Goal: Task Accomplishment & Management: Manage account settings

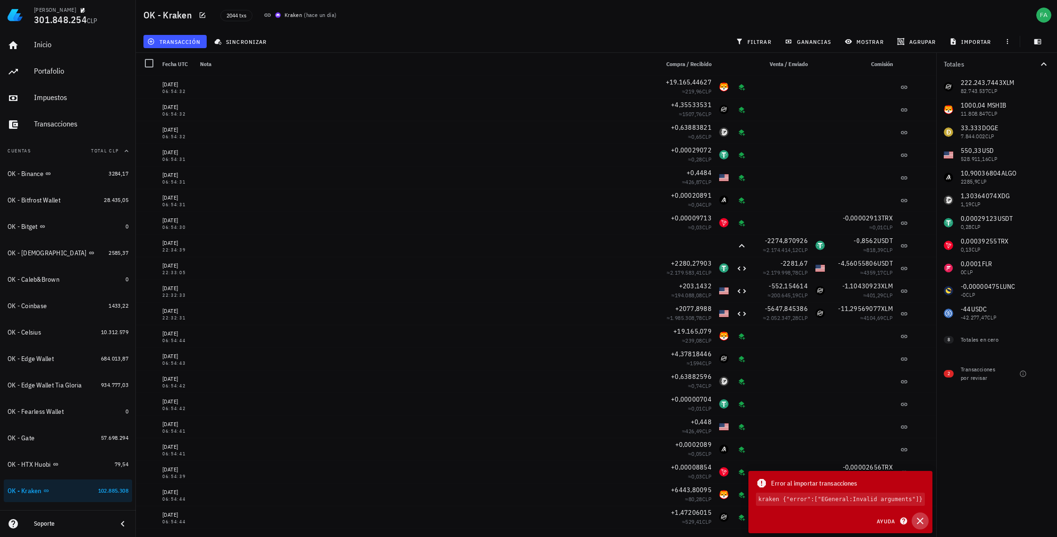
click at [921, 520] on icon "button" at bounding box center [920, 521] width 7 height 7
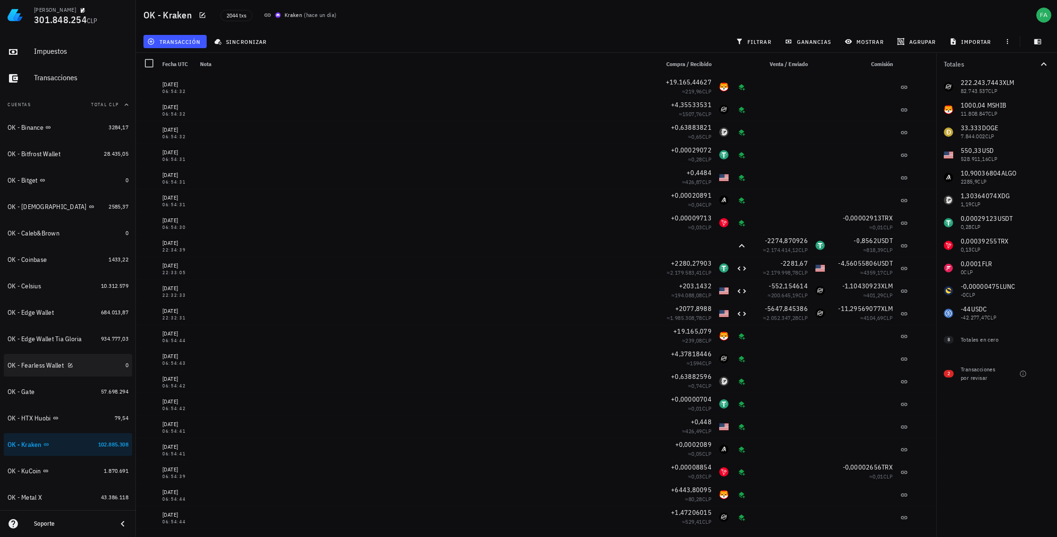
scroll to position [48, 0]
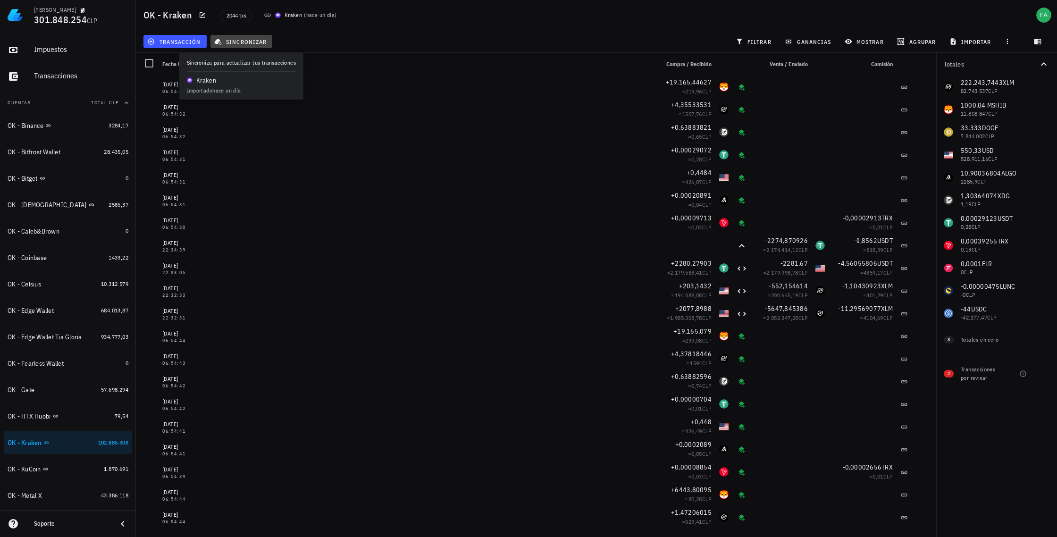
click at [251, 43] on span "sincronizar" at bounding box center [241, 42] width 50 height 8
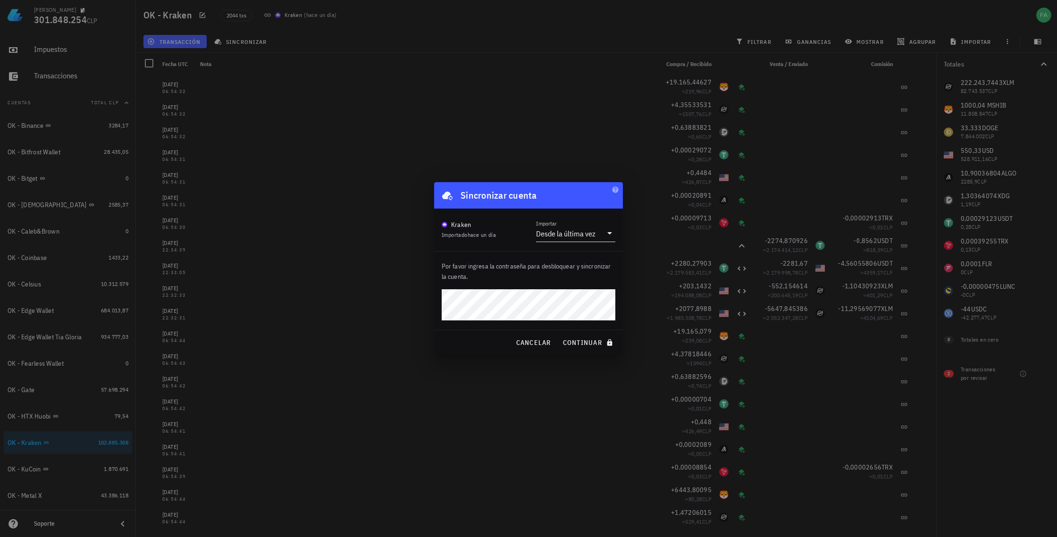
click at [611, 234] on icon at bounding box center [609, 232] width 11 height 11
click at [576, 287] on div "Intervalo de tiempo" at bounding box center [576, 285] width 64 height 9
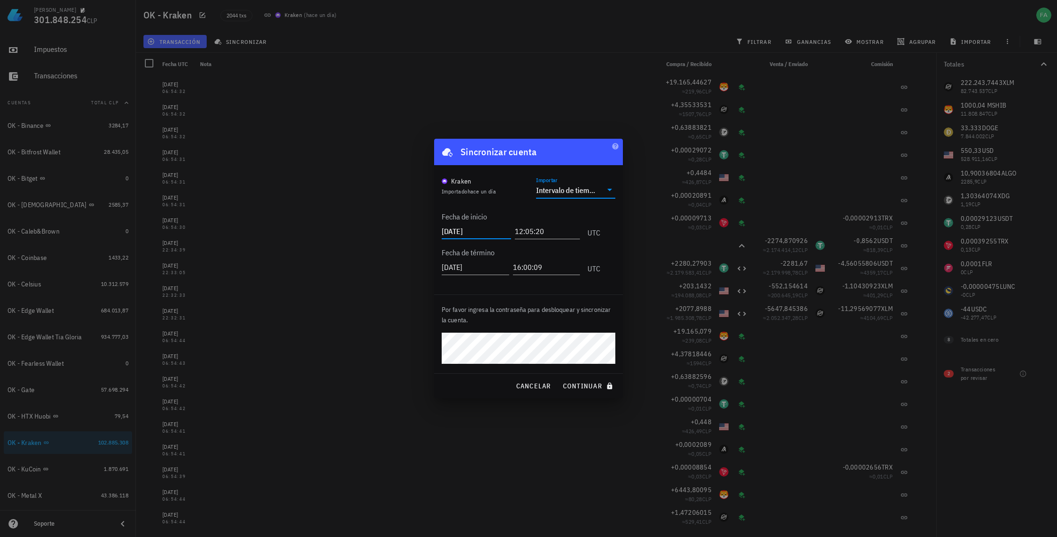
click at [481, 230] on input "[DATE]" at bounding box center [476, 231] width 69 height 15
type input "[DATE]"
click at [592, 384] on span "continuar" at bounding box center [588, 386] width 53 height 8
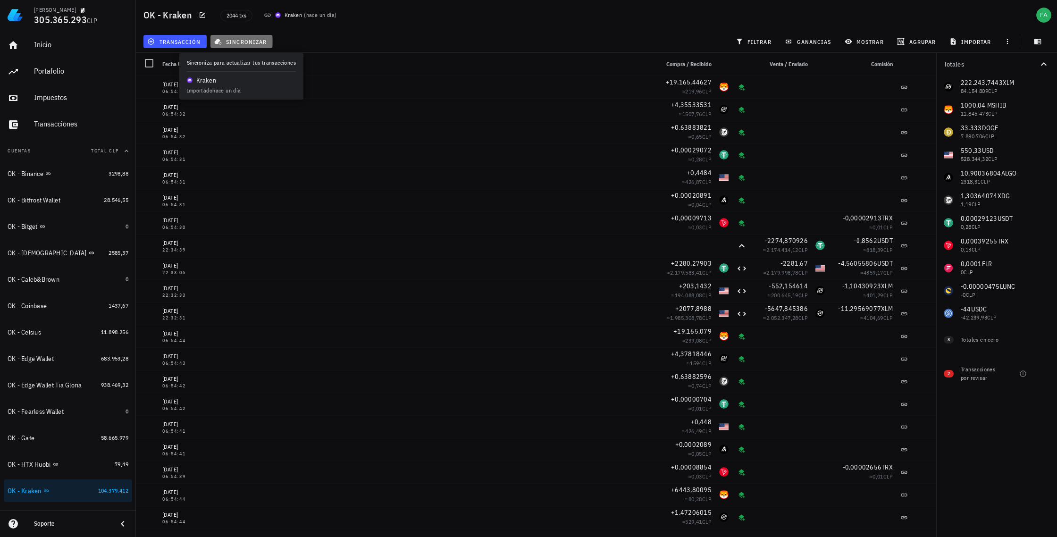
click at [244, 42] on span "sincronizar" at bounding box center [241, 42] width 50 height 8
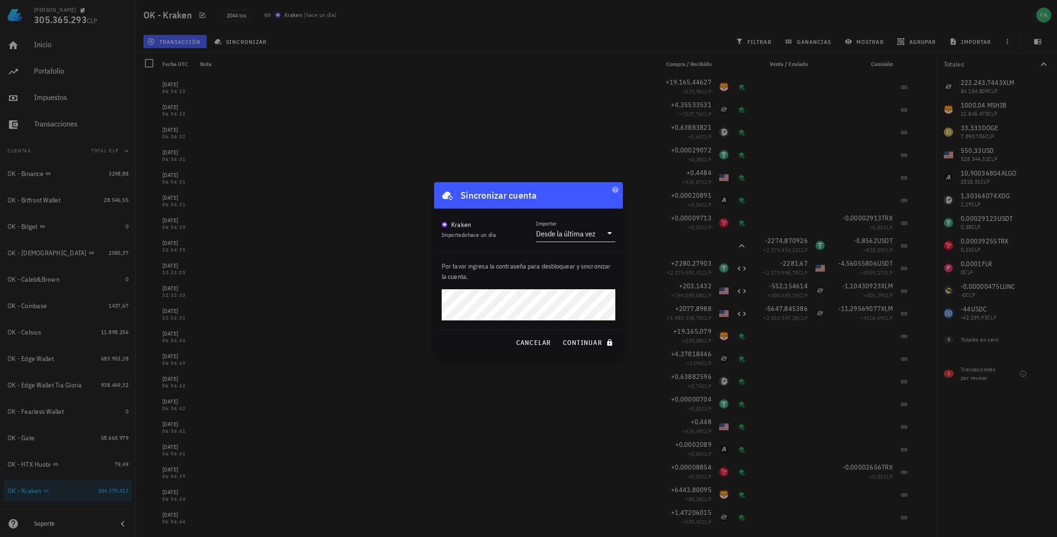
click at [608, 234] on icon at bounding box center [609, 232] width 11 height 11
click at [576, 287] on div "Intervalo de tiempo" at bounding box center [576, 285] width 64 height 9
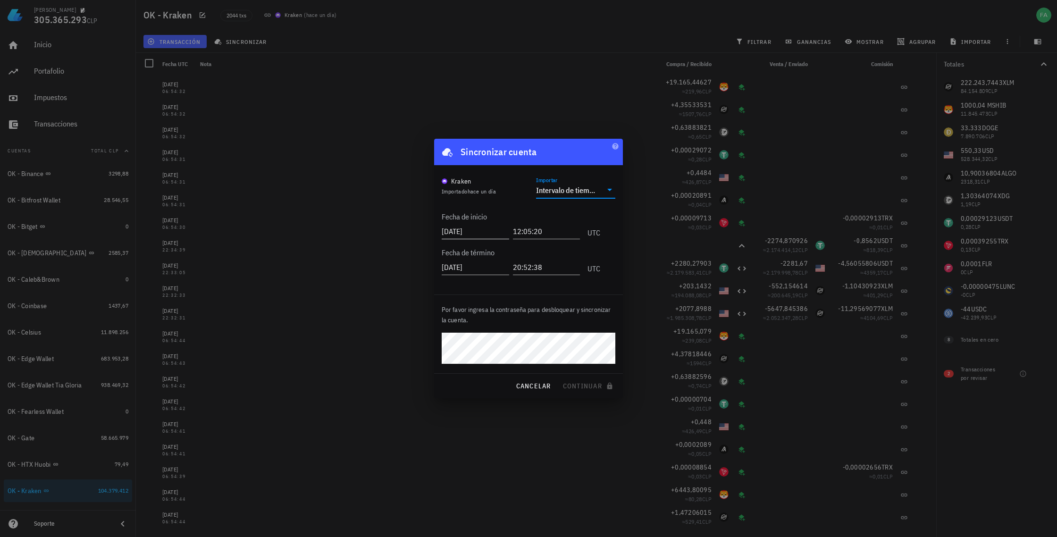
click at [480, 230] on input "[DATE]" at bounding box center [475, 231] width 67 height 15
type input "[DATE]"
click at [579, 388] on span "continuar" at bounding box center [588, 386] width 53 height 8
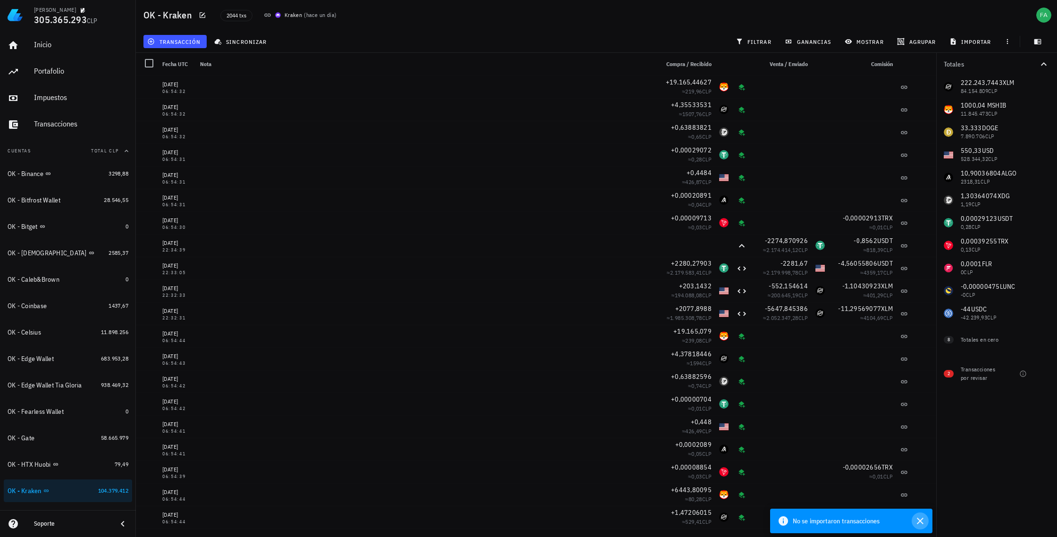
click at [921, 521] on icon "button" at bounding box center [919, 520] width 11 height 11
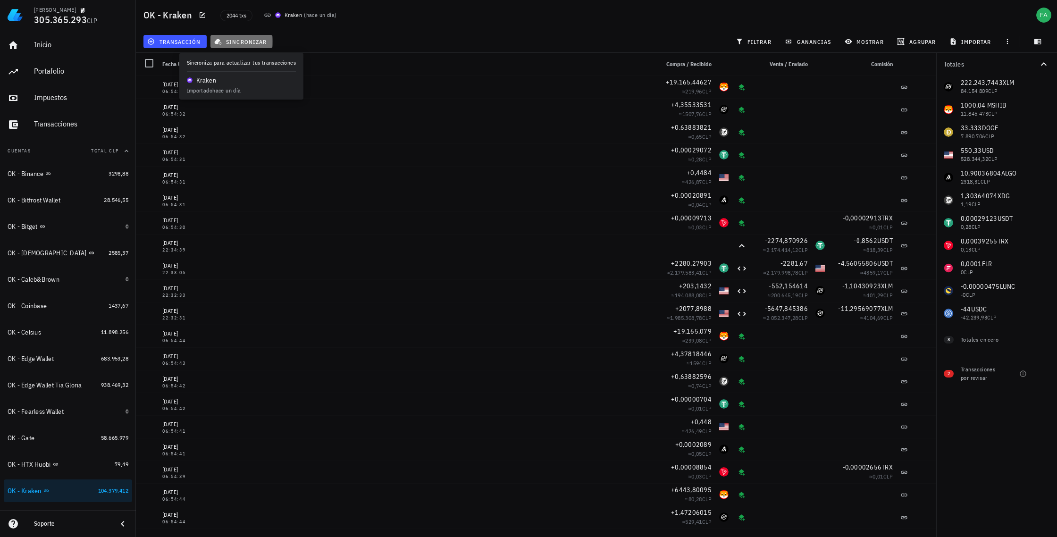
click at [242, 42] on span "sincronizar" at bounding box center [241, 42] width 50 height 8
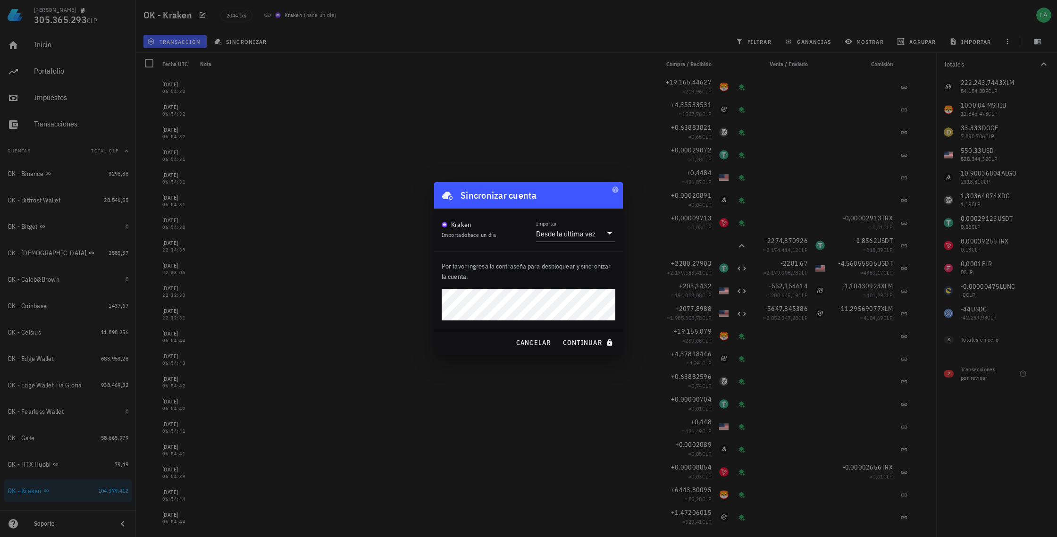
click at [524, 287] on div "Por favor ingresa la contraseña para desbloquear y sincronizar la cuenta." at bounding box center [528, 290] width 189 height 78
click at [588, 345] on span "continuar" at bounding box center [588, 342] width 53 height 8
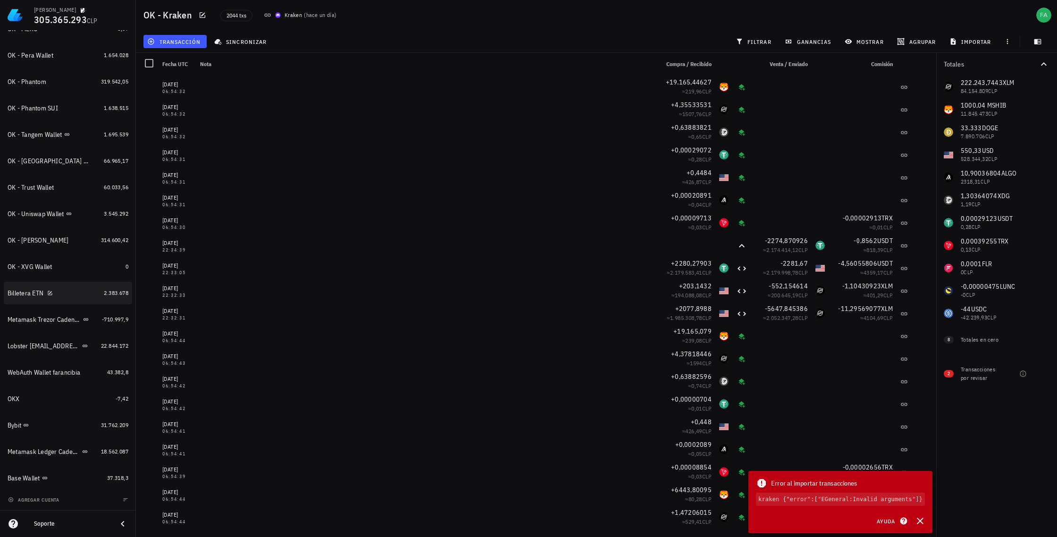
scroll to position [481, 0]
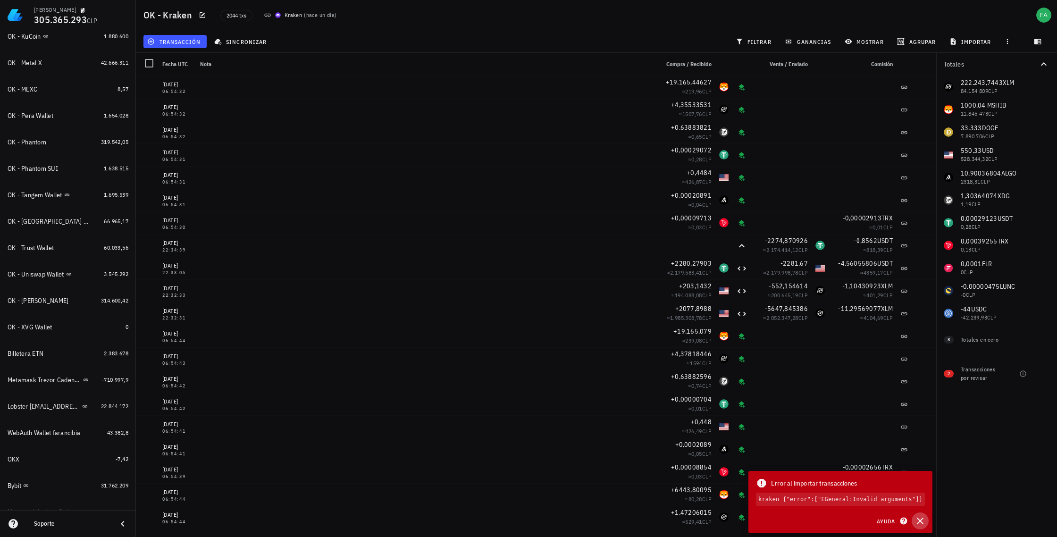
click at [920, 522] on icon "button" at bounding box center [919, 520] width 11 height 11
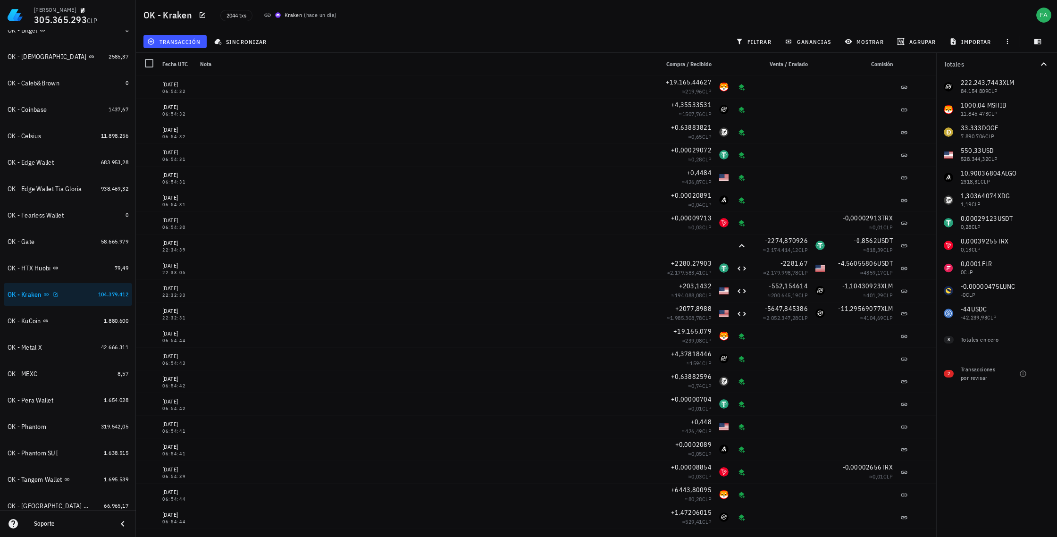
scroll to position [194, 0]
click at [48, 295] on icon at bounding box center [46, 296] width 5 height 2
click at [56, 295] on icon "button" at bounding box center [56, 296] width 6 height 6
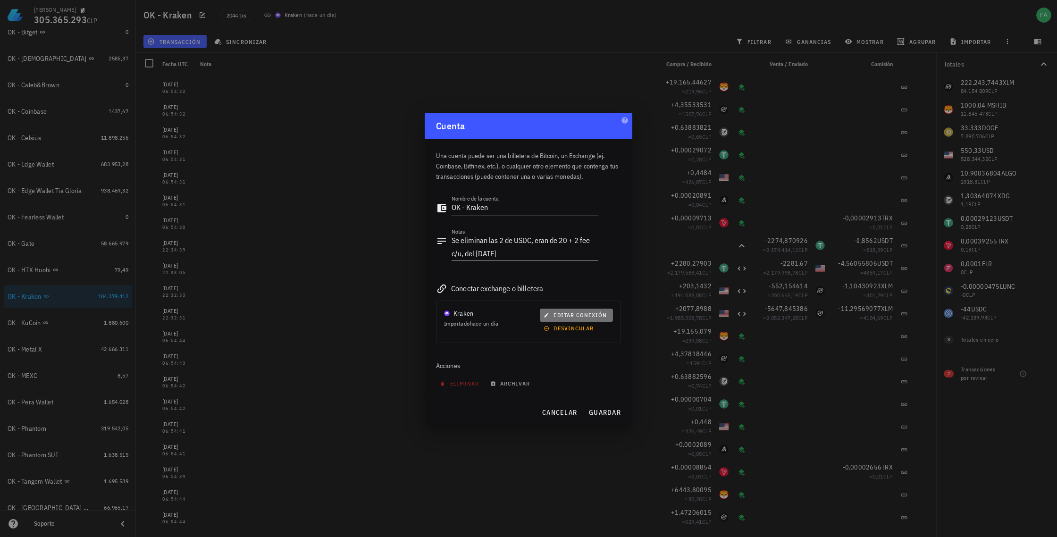
click at [556, 315] on span "editar conexión" at bounding box center [575, 314] width 61 height 7
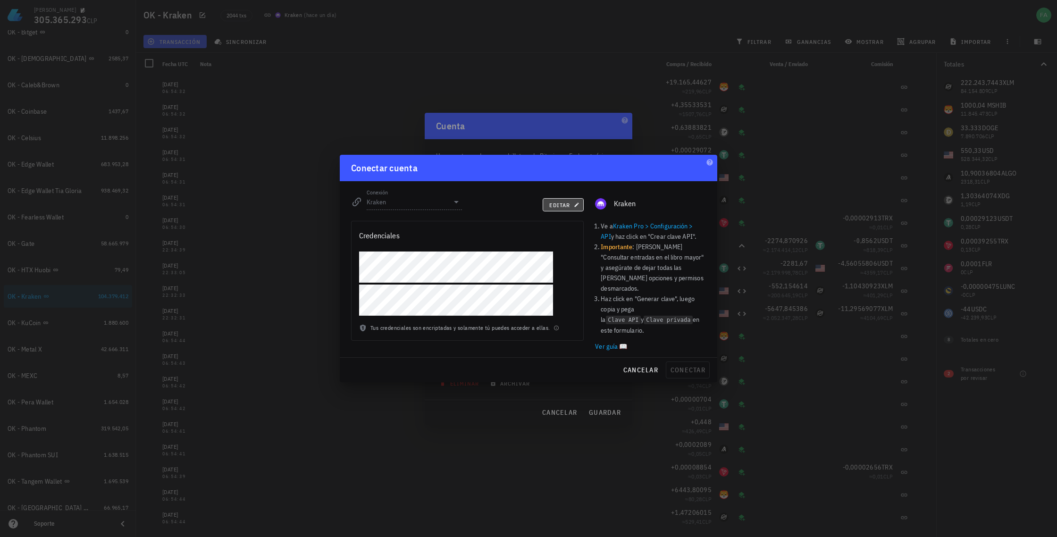
click at [564, 209] on span "editar" at bounding box center [563, 204] width 29 height 7
click at [689, 366] on span "conectar" at bounding box center [687, 370] width 35 height 8
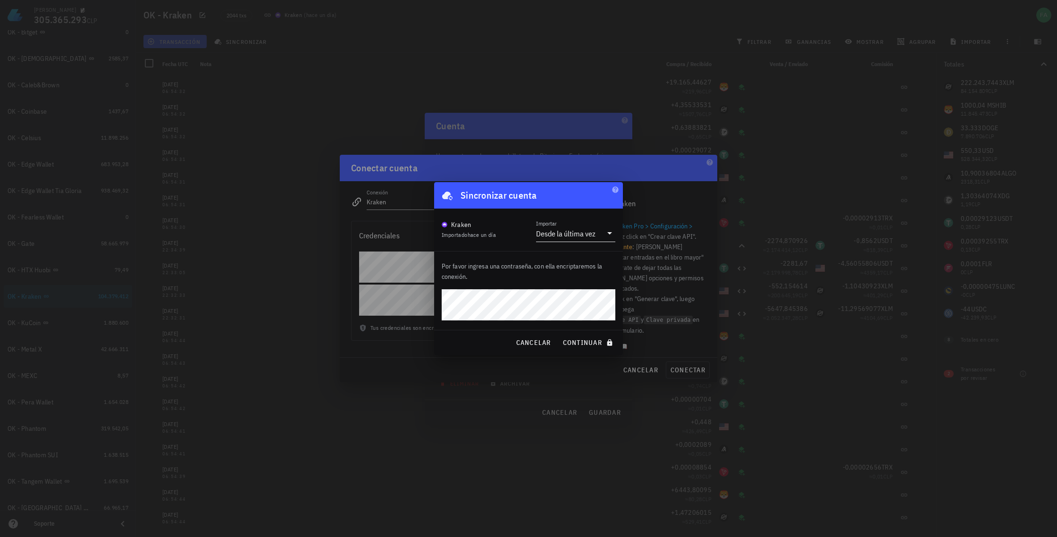
click at [610, 234] on icon at bounding box center [609, 233] width 5 height 2
click at [581, 284] on div "Intervalo de tiempo" at bounding box center [576, 285] width 64 height 9
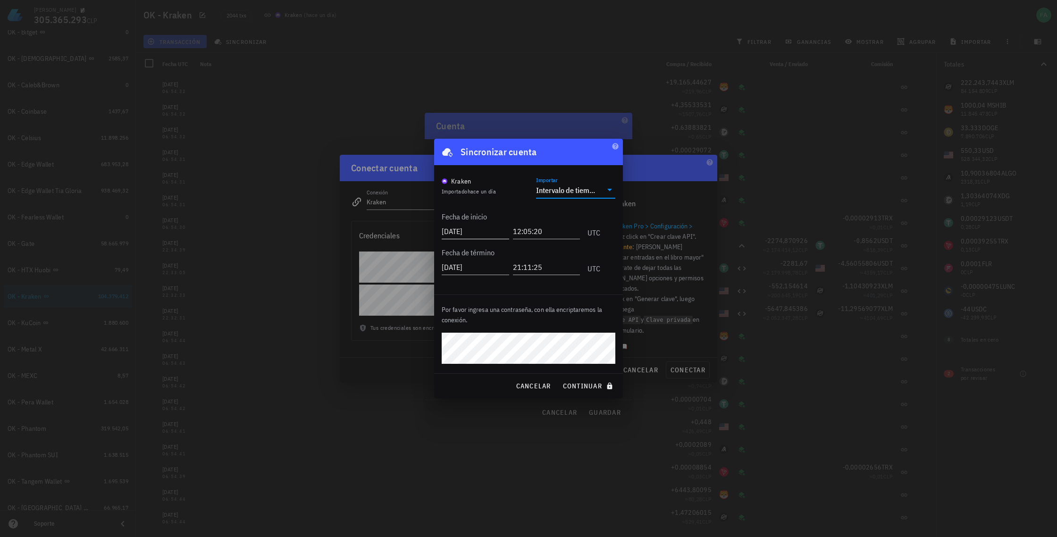
click at [480, 230] on input "[DATE]" at bounding box center [475, 231] width 67 height 15
type input "2025-09-24"
click at [575, 386] on span "continuar" at bounding box center [588, 386] width 53 height 8
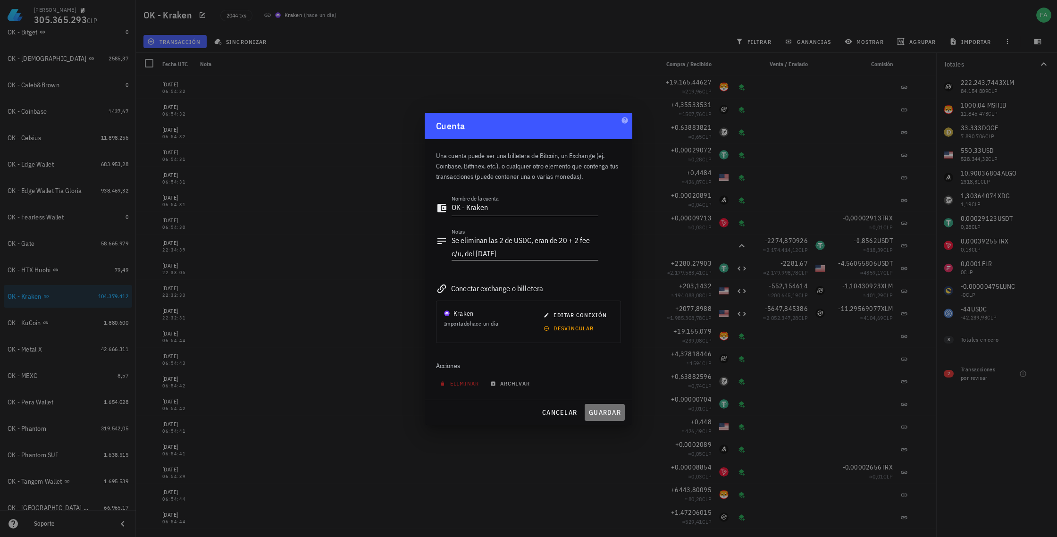
click at [600, 413] on span "guardar" at bounding box center [604, 412] width 33 height 8
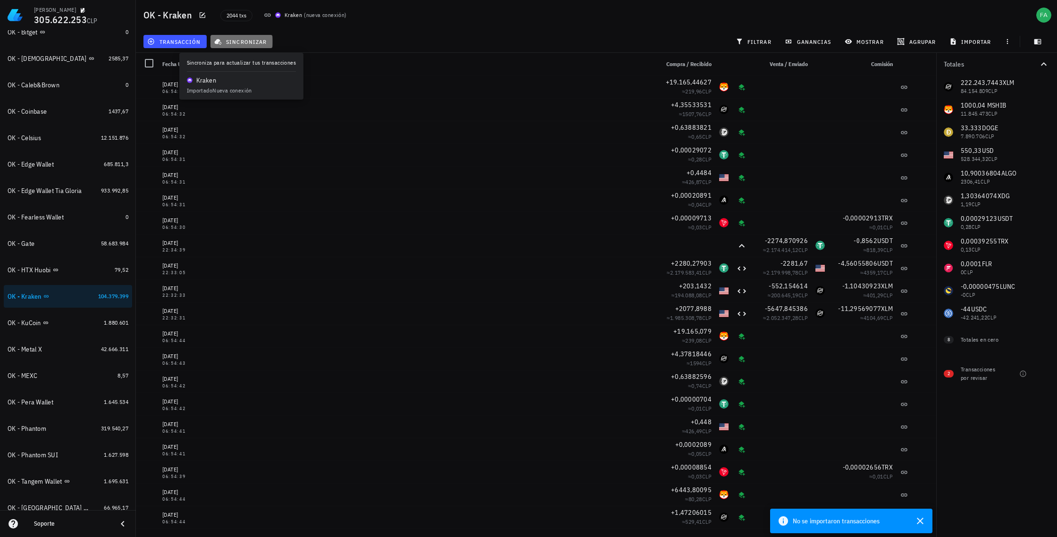
click at [246, 39] on span "sincronizar" at bounding box center [241, 42] width 50 height 8
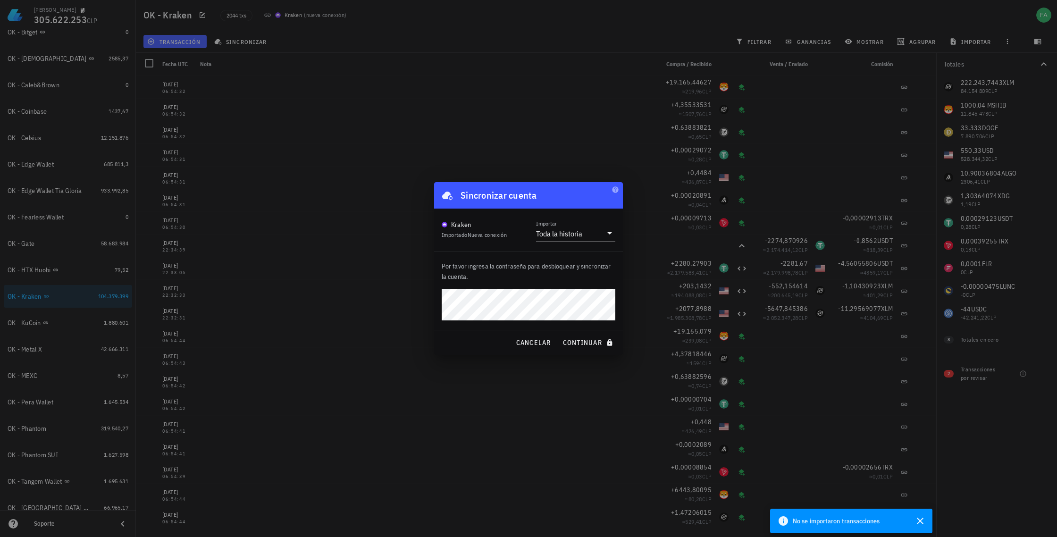
click at [608, 234] on icon at bounding box center [609, 232] width 11 height 11
click at [581, 218] on div "Importar Toda la historia" at bounding box center [575, 230] width 79 height 24
click at [610, 232] on icon at bounding box center [609, 232] width 11 height 11
click at [582, 262] on div "Intervalo de tiempo" at bounding box center [576, 263] width 64 height 9
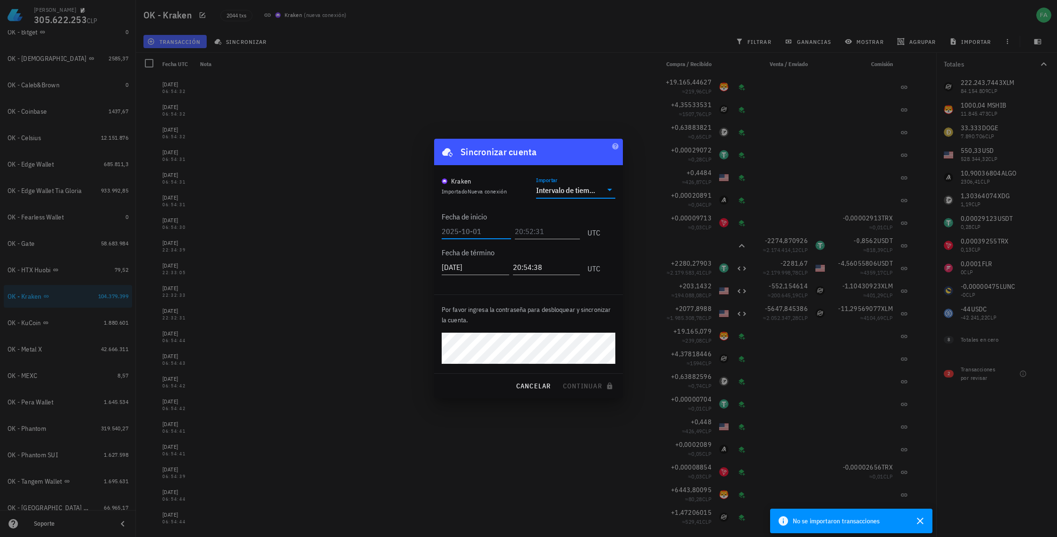
click at [477, 230] on input "text" at bounding box center [476, 231] width 69 height 15
type input "2025-09-24"
drag, startPoint x: 515, startPoint y: 229, endPoint x: 525, endPoint y: 211, distance: 21.1
click at [515, 229] on input "text" at bounding box center [547, 231] width 65 height 15
type input "20:00:00"
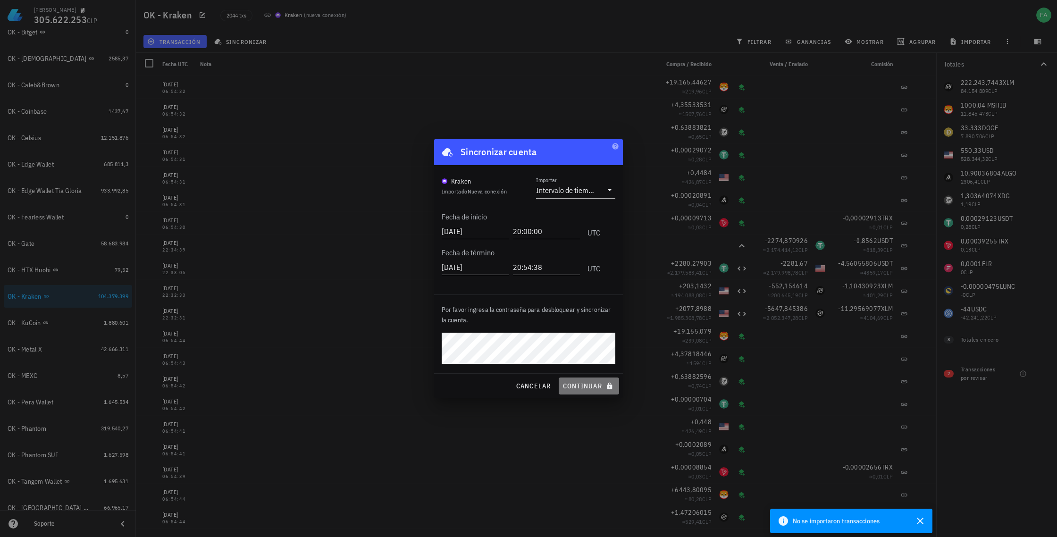
click at [579, 385] on span "continuar" at bounding box center [588, 386] width 53 height 8
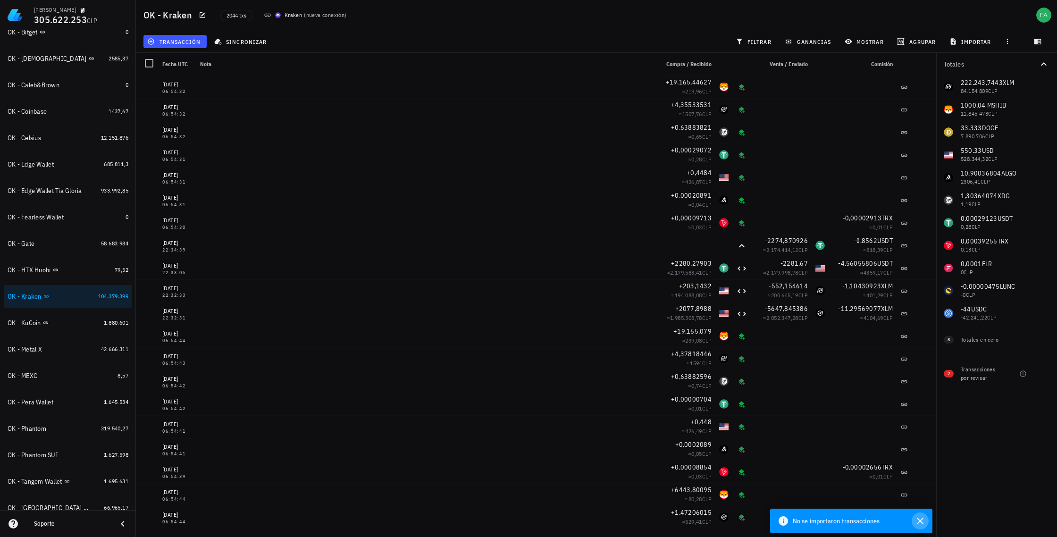
click at [919, 520] on icon "button" at bounding box center [919, 520] width 11 height 11
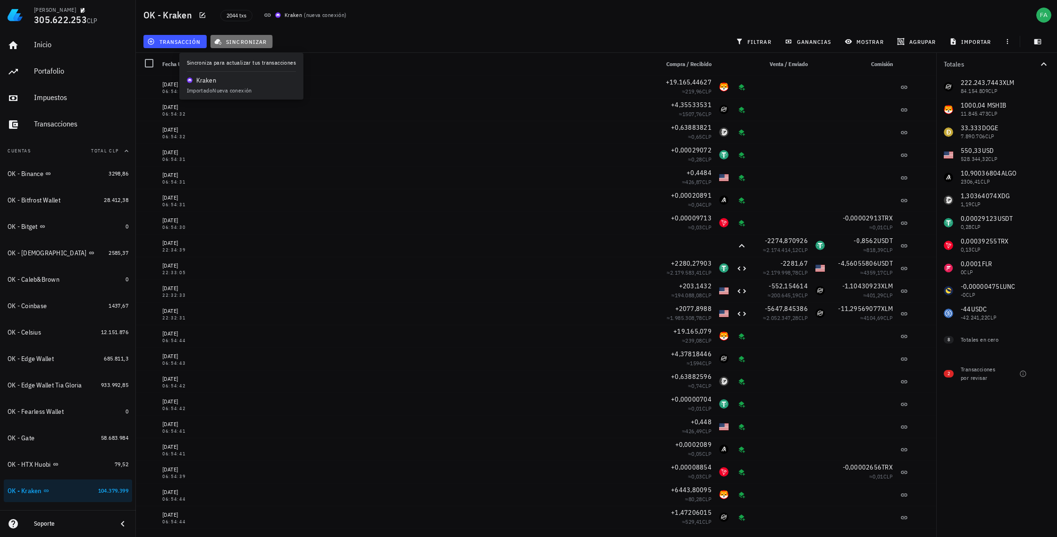
click at [237, 42] on span "sincronizar" at bounding box center [241, 42] width 50 height 8
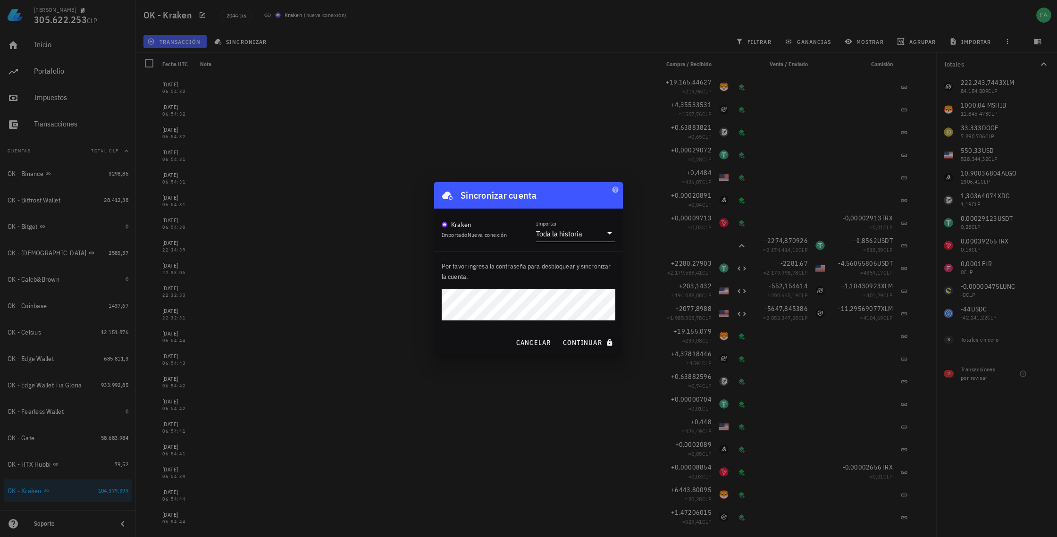
click at [610, 233] on icon at bounding box center [609, 233] width 5 height 2
click at [576, 265] on div "Intervalo de tiempo" at bounding box center [576, 263] width 64 height 9
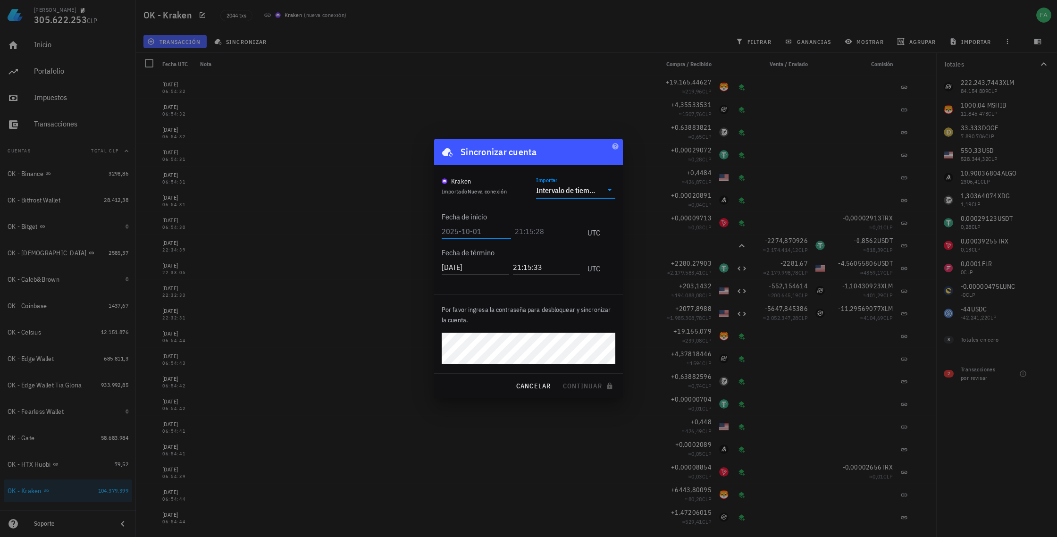
click at [453, 231] on input "text" at bounding box center [476, 231] width 69 height 15
type input "[DATE]"
drag, startPoint x: 515, startPoint y: 230, endPoint x: 533, endPoint y: 230, distance: 18.4
click at [515, 230] on input "text" at bounding box center [545, 231] width 69 height 15
type input "00:00:00"
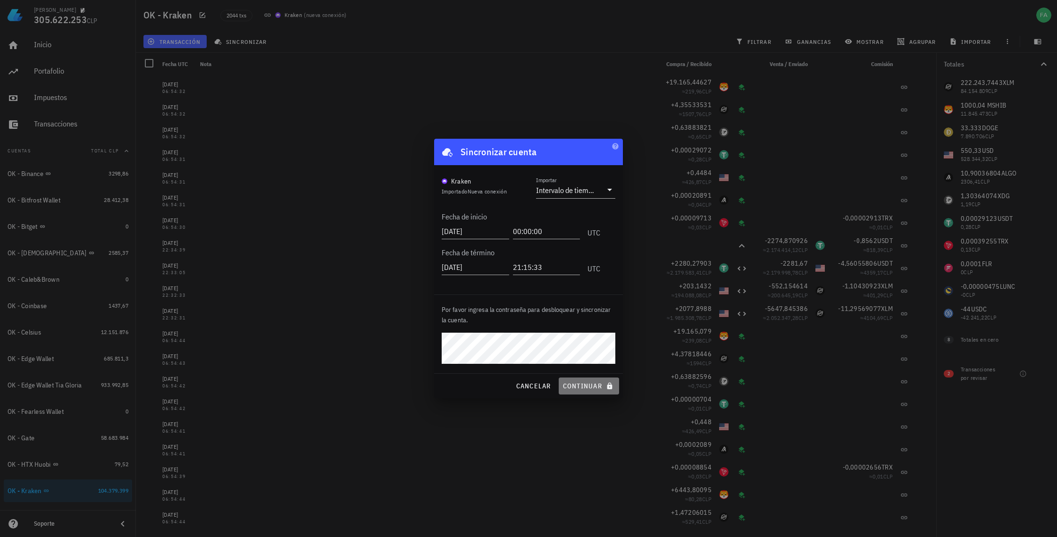
click at [588, 385] on span "continuar" at bounding box center [588, 386] width 53 height 8
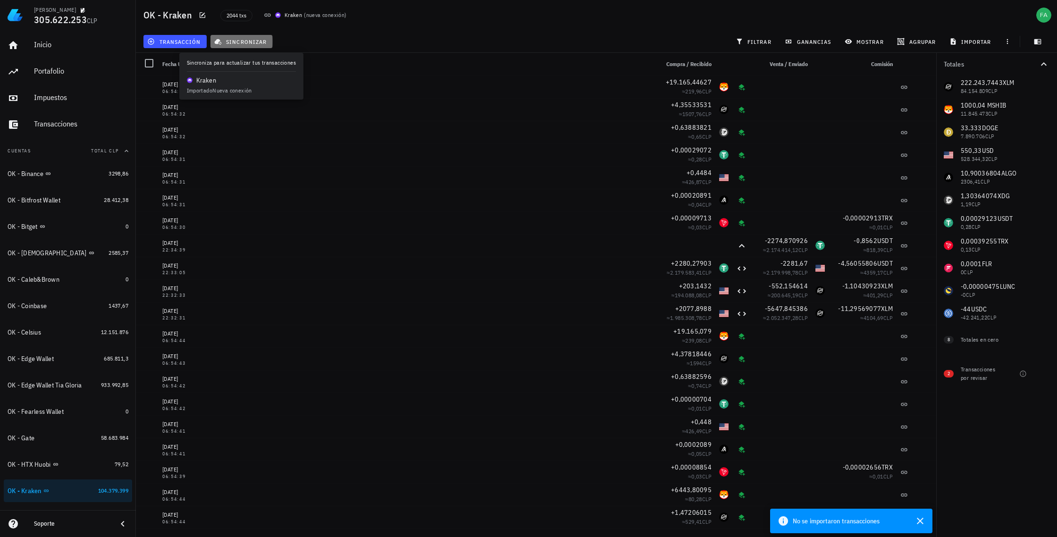
click at [246, 40] on span "sincronizar" at bounding box center [241, 42] width 50 height 8
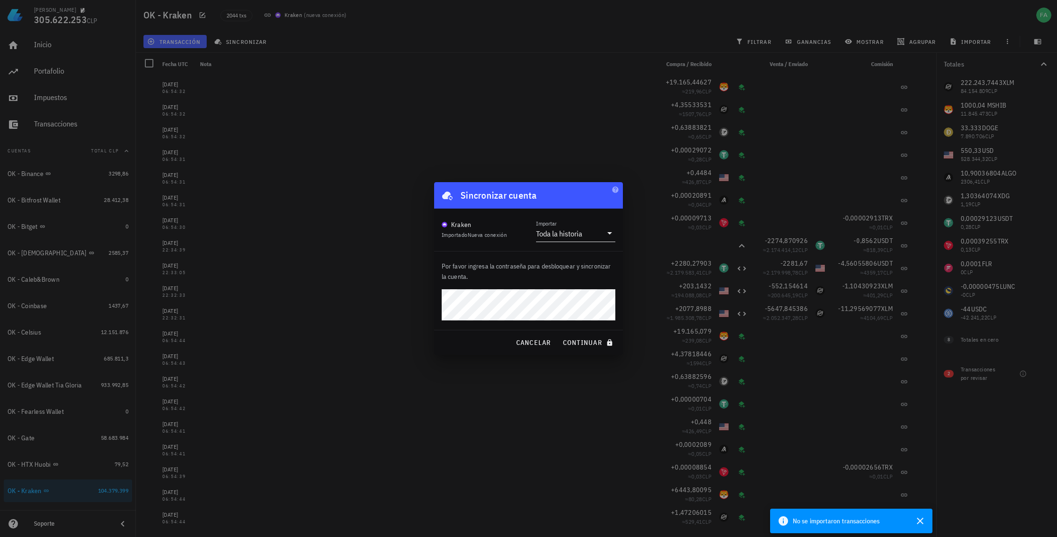
click at [608, 233] on icon at bounding box center [609, 232] width 11 height 11
click at [580, 262] on div "Intervalo de tiempo" at bounding box center [576, 263] width 64 height 9
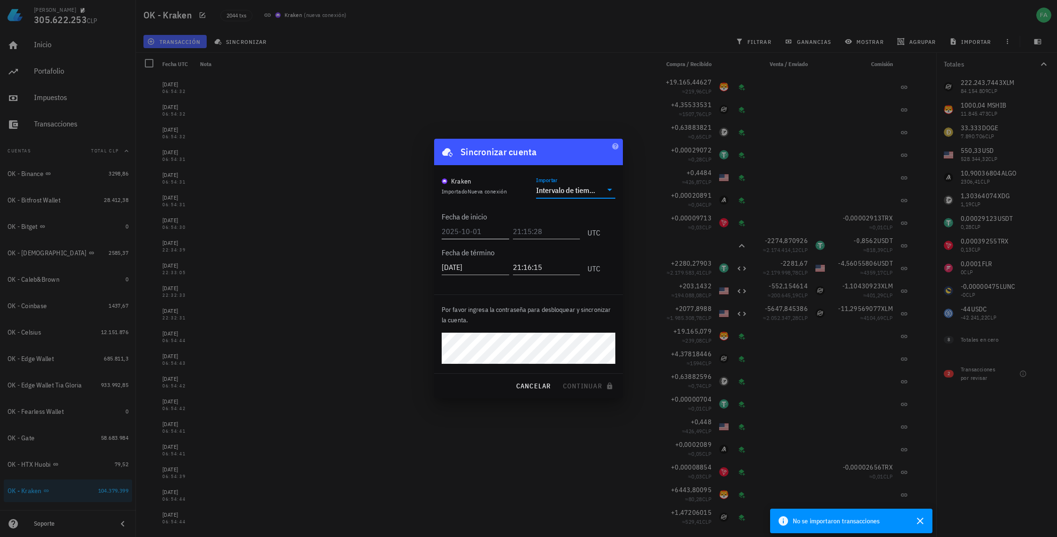
click at [459, 227] on input "text" at bounding box center [475, 231] width 67 height 15
type input "[DATE]"
click at [515, 231] on input "text" at bounding box center [547, 231] width 65 height 15
type input "21:00:00"
click at [520, 329] on div "Por favor ingresa la contraseña para desbloquear y sincronizar la cuenta." at bounding box center [528, 334] width 189 height 78
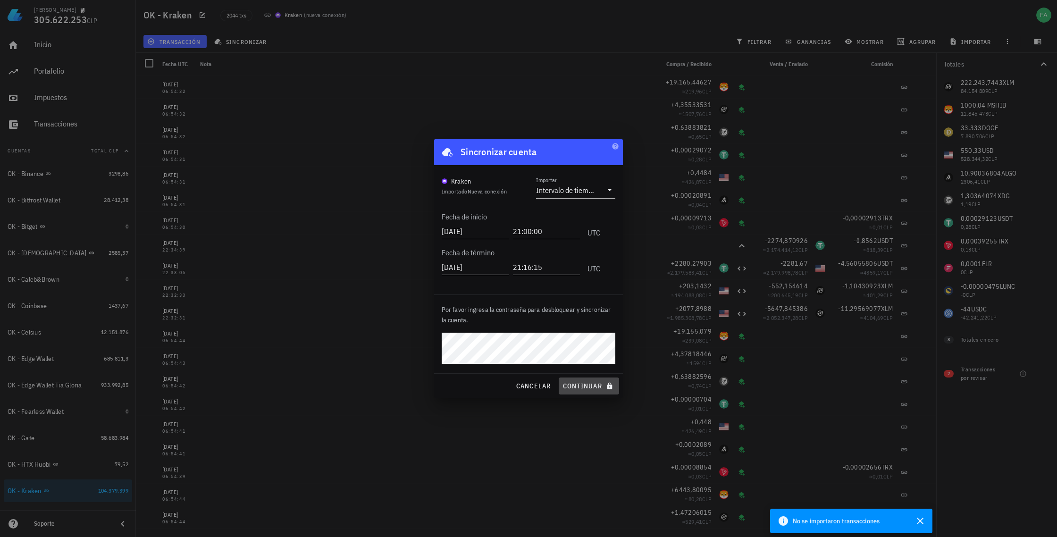
click at [584, 386] on span "continuar" at bounding box center [588, 386] width 53 height 8
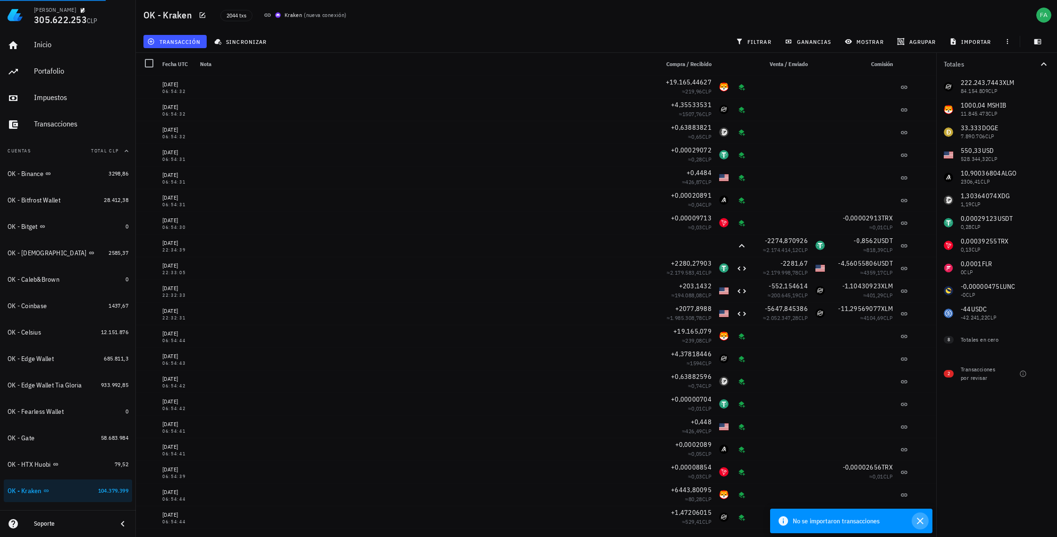
click at [922, 519] on icon "button" at bounding box center [920, 521] width 7 height 7
click at [971, 41] on span "importar" at bounding box center [971, 42] width 40 height 8
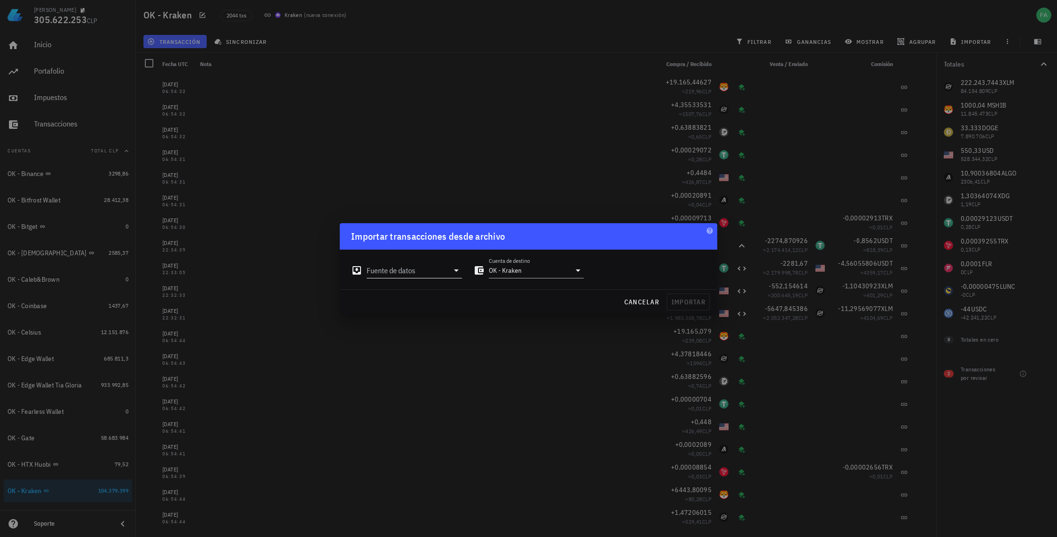
click at [457, 270] on icon at bounding box center [456, 270] width 5 height 2
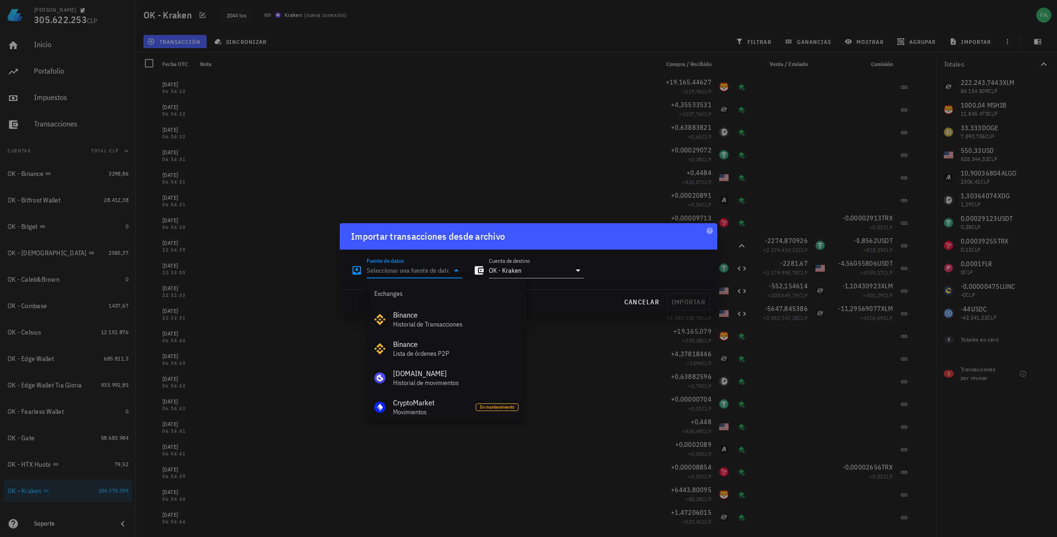
click at [597, 318] on div at bounding box center [528, 268] width 1057 height 537
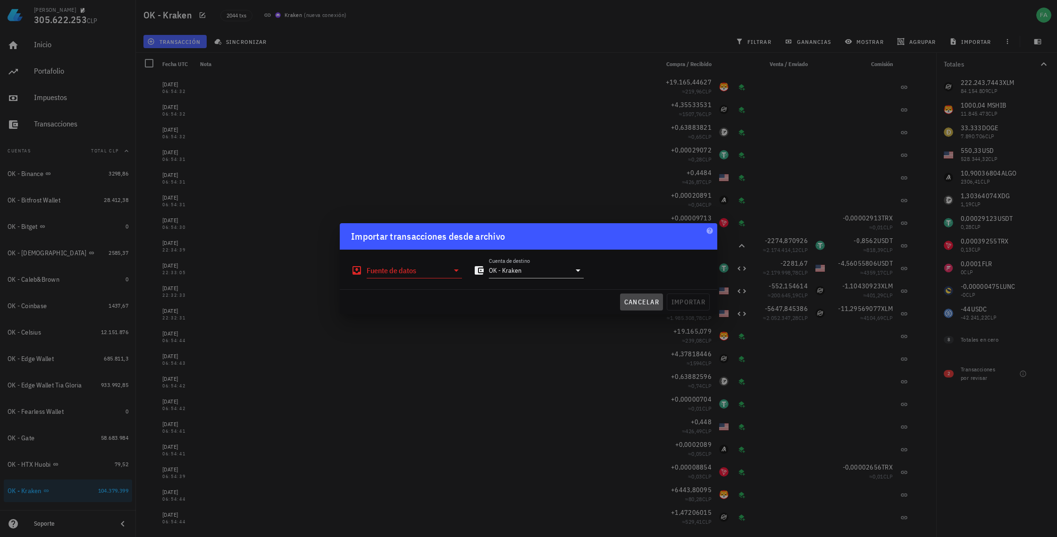
click at [646, 303] on span "cancelar" at bounding box center [641, 302] width 35 height 8
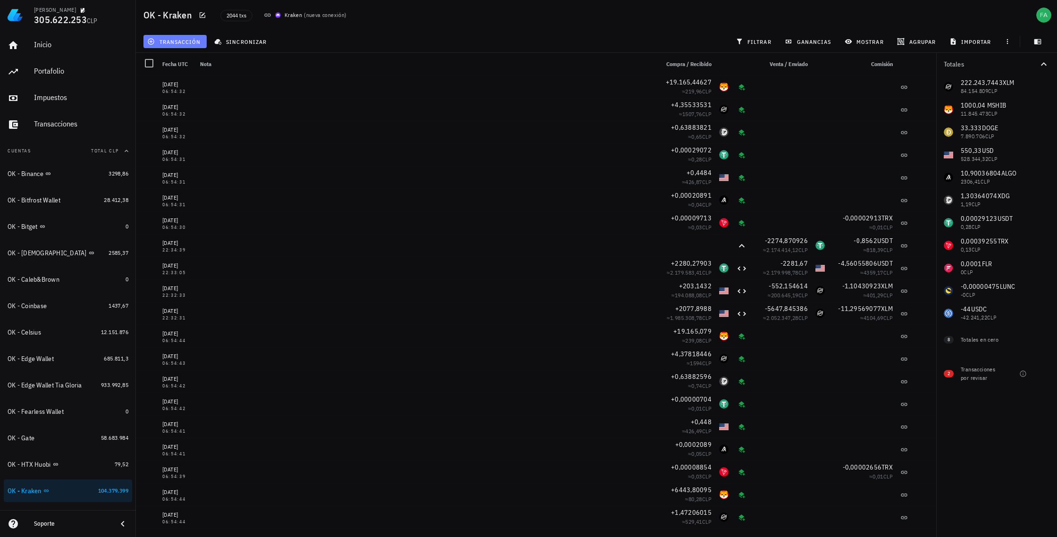
click at [182, 39] on span "transacción" at bounding box center [174, 42] width 51 height 8
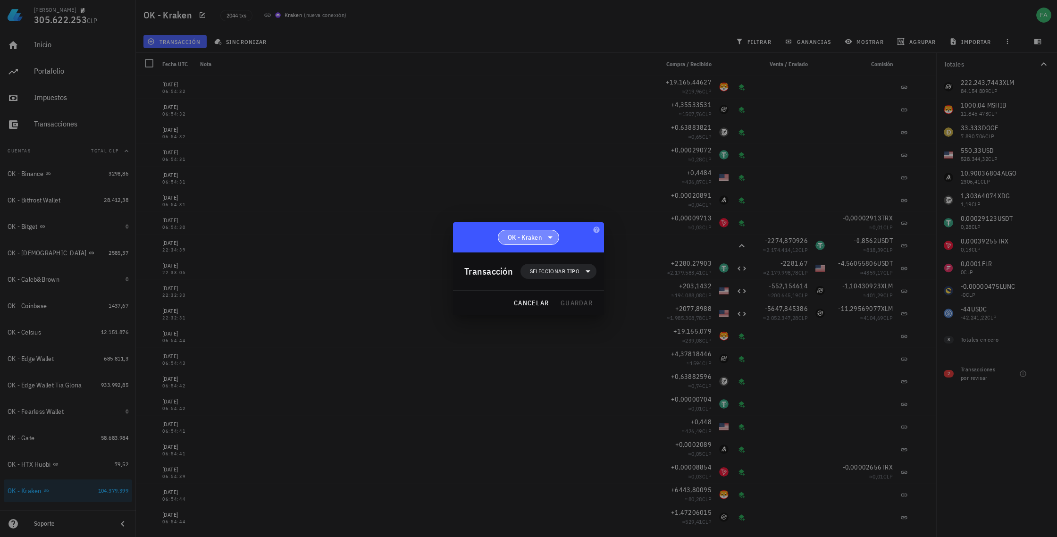
click at [538, 236] on span "OK - Kraken" at bounding box center [525, 237] width 34 height 9
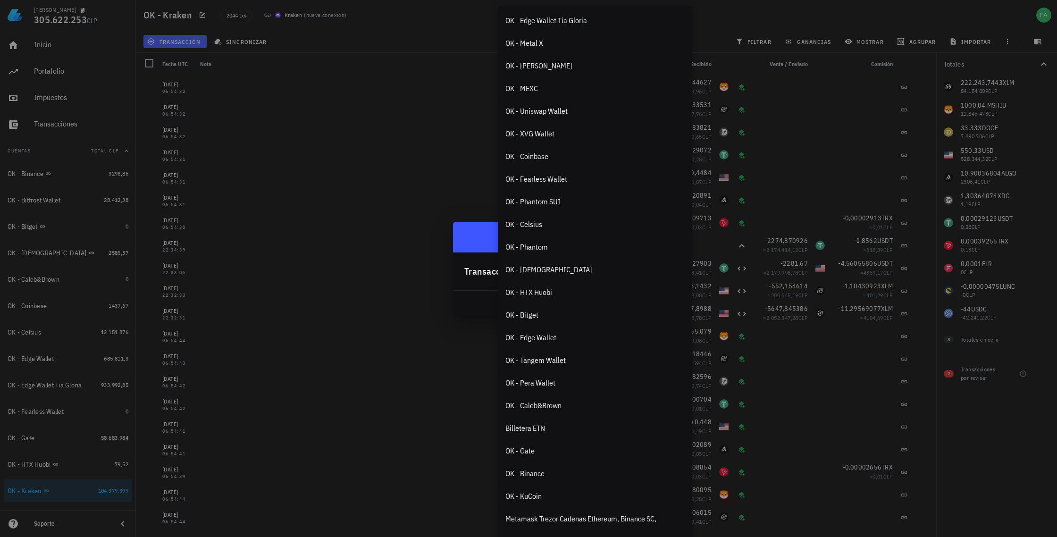
click at [330, 170] on div at bounding box center [528, 268] width 1057 height 537
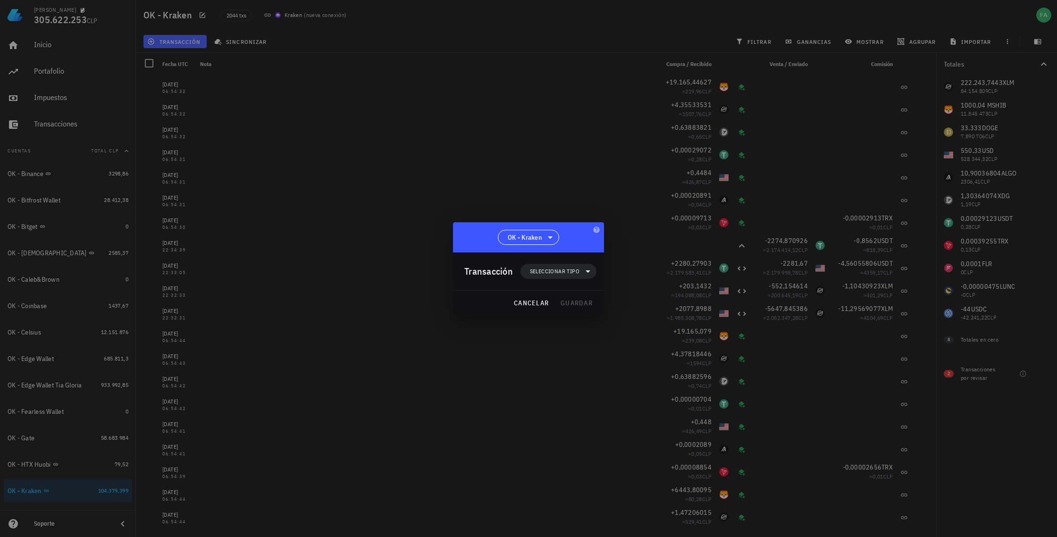
click at [522, 169] on div at bounding box center [528, 268] width 1057 height 537
click at [527, 303] on span "cancelar" at bounding box center [530, 303] width 35 height 8
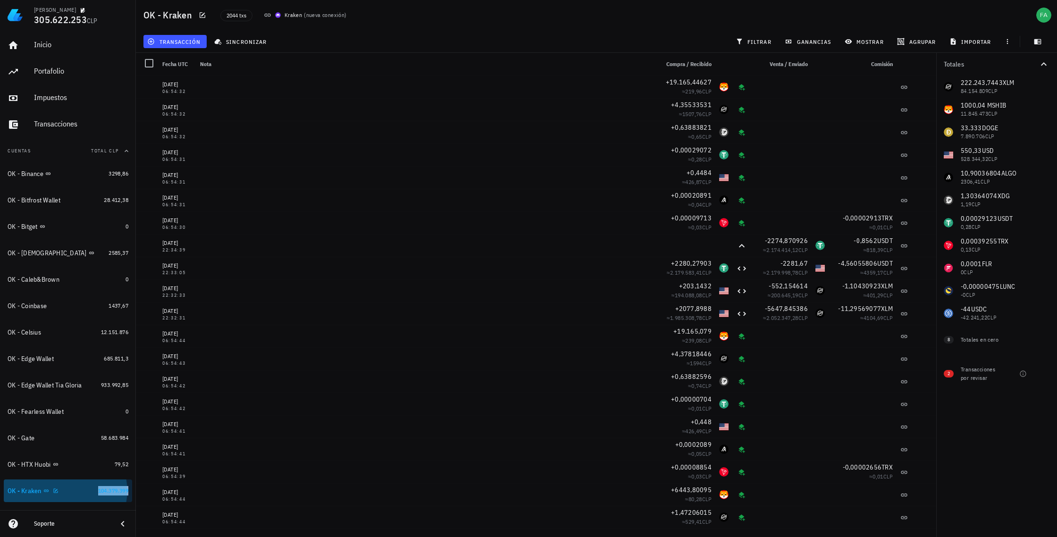
click at [109, 492] on span "104.379.399" at bounding box center [113, 490] width 30 height 7
click at [56, 491] on icon "button" at bounding box center [55, 490] width 4 height 4
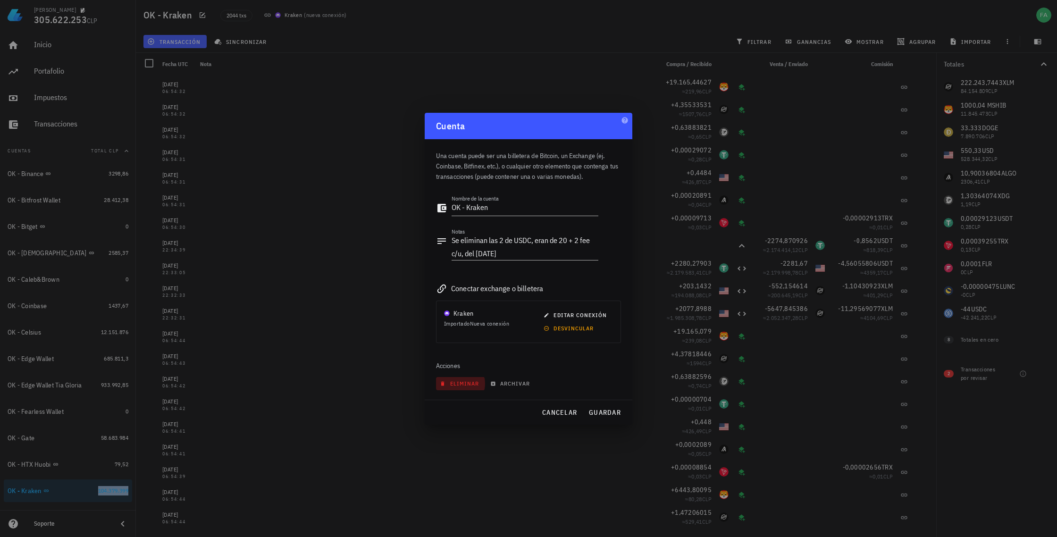
click at [461, 383] on span "eliminar" at bounding box center [460, 383] width 37 height 7
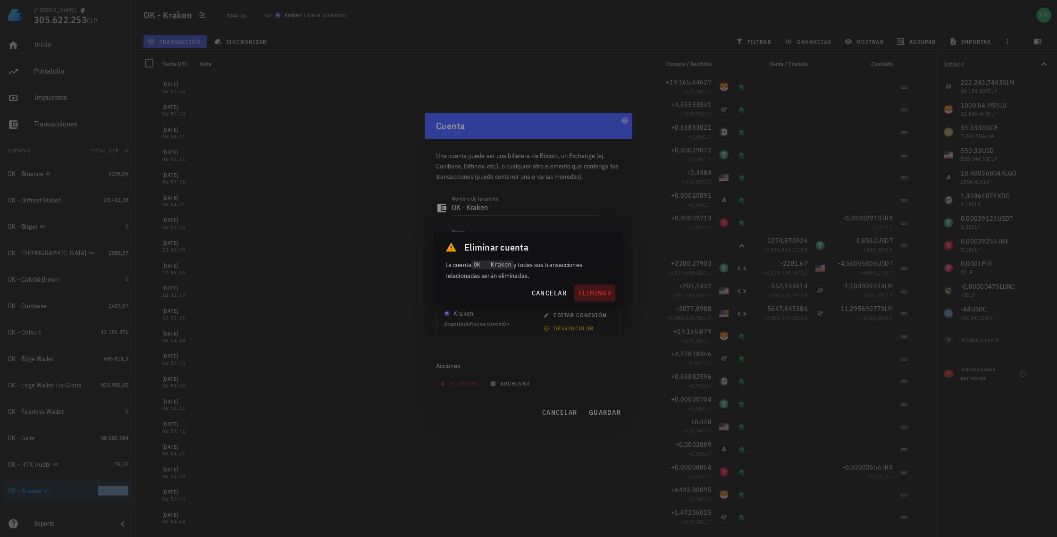
click at [592, 291] on span "eliminar" at bounding box center [594, 293] width 33 height 8
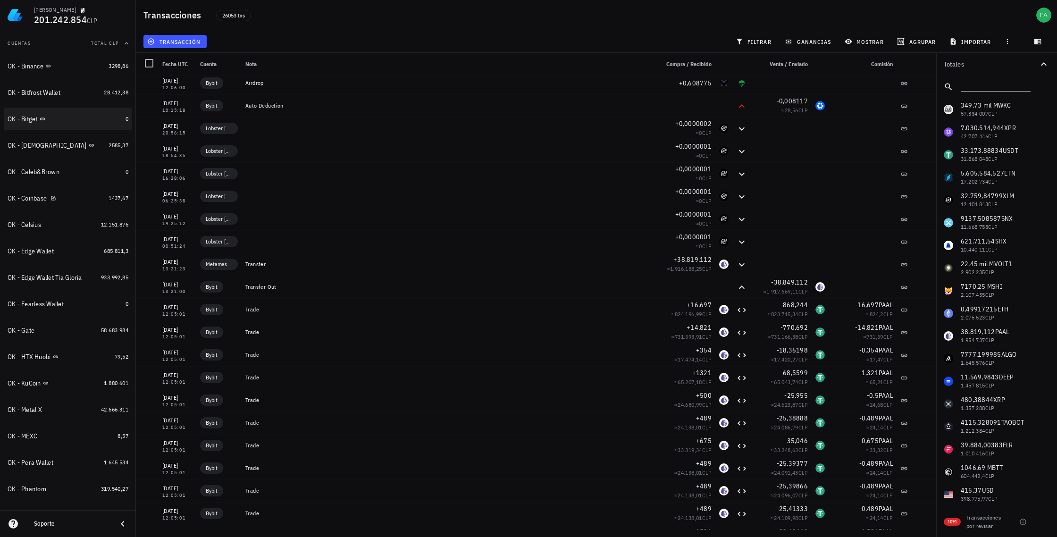
scroll to position [112, 0]
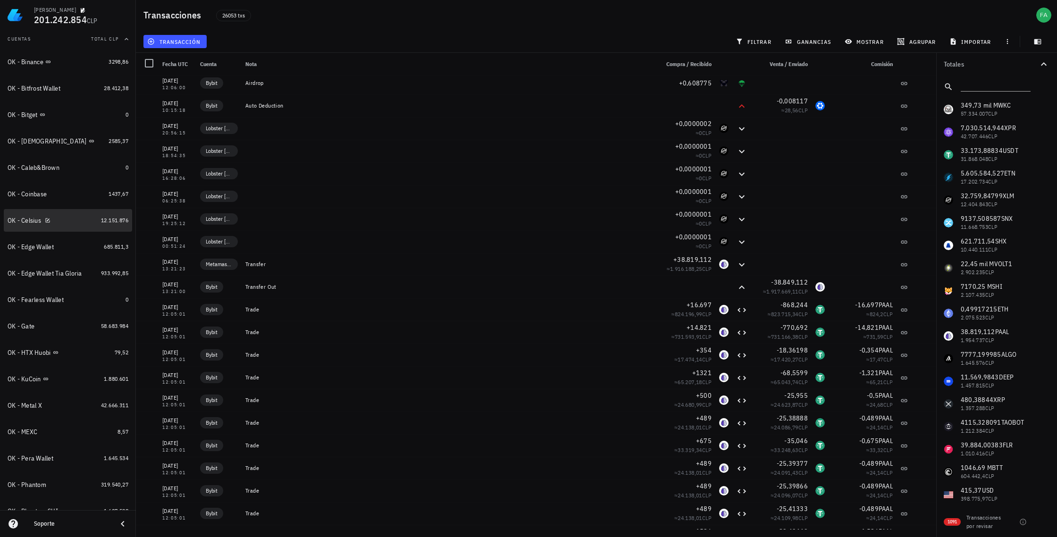
click at [64, 221] on div "OK - Celsius" at bounding box center [53, 220] width 90 height 9
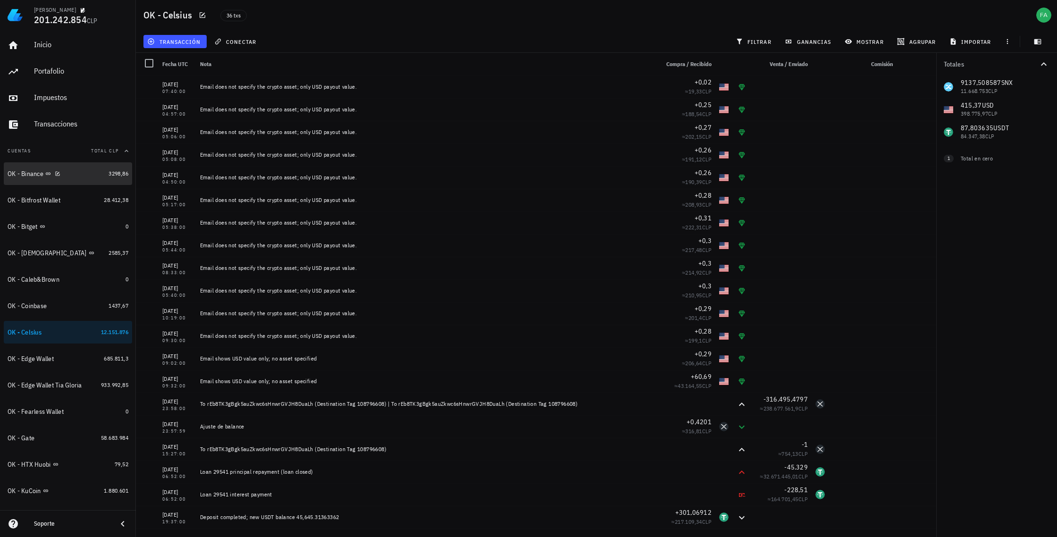
click at [30, 174] on div "OK - Binance" at bounding box center [26, 174] width 36 height 8
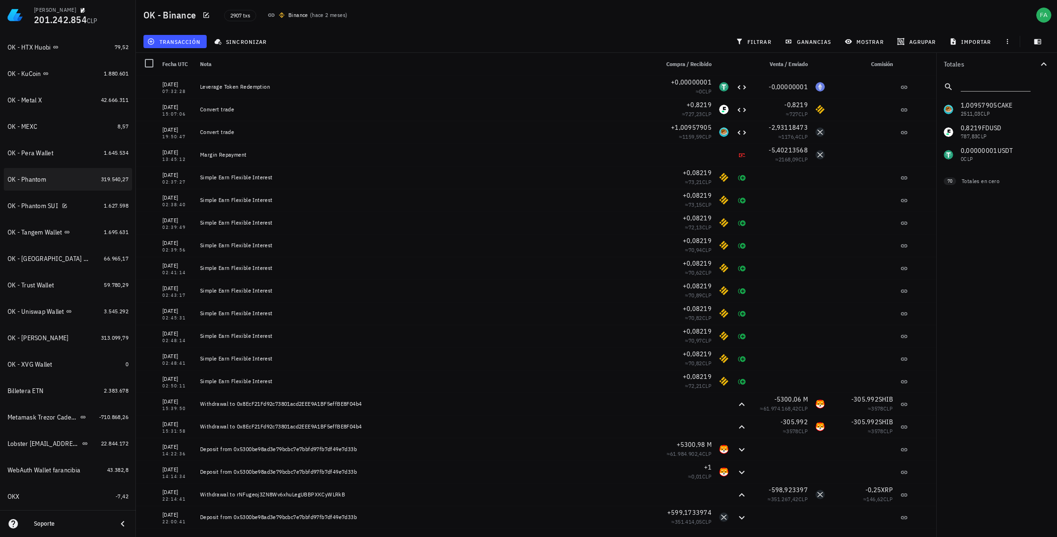
scroll to position [515, 0]
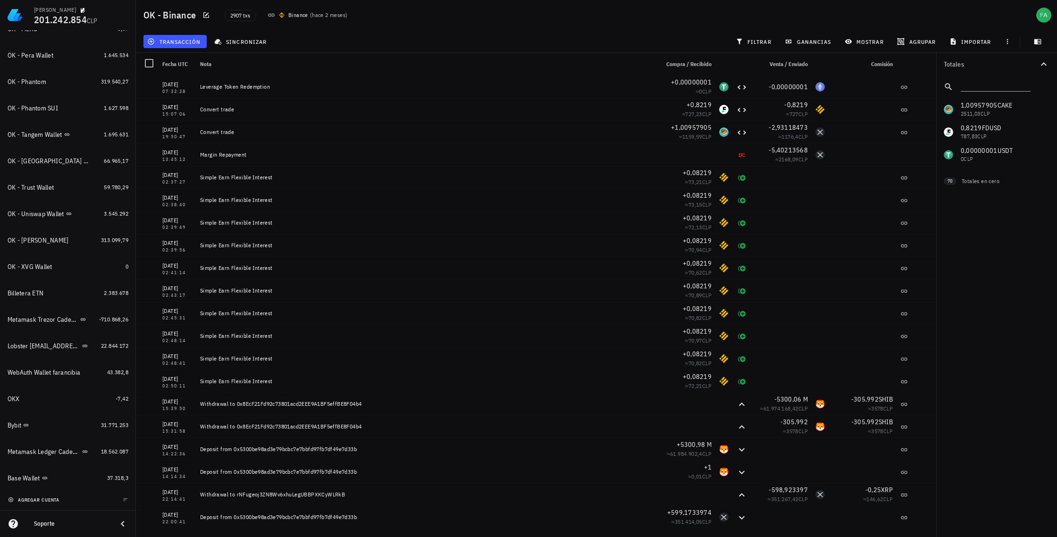
click at [44, 499] on span "agregar cuenta" at bounding box center [35, 500] width 50 height 6
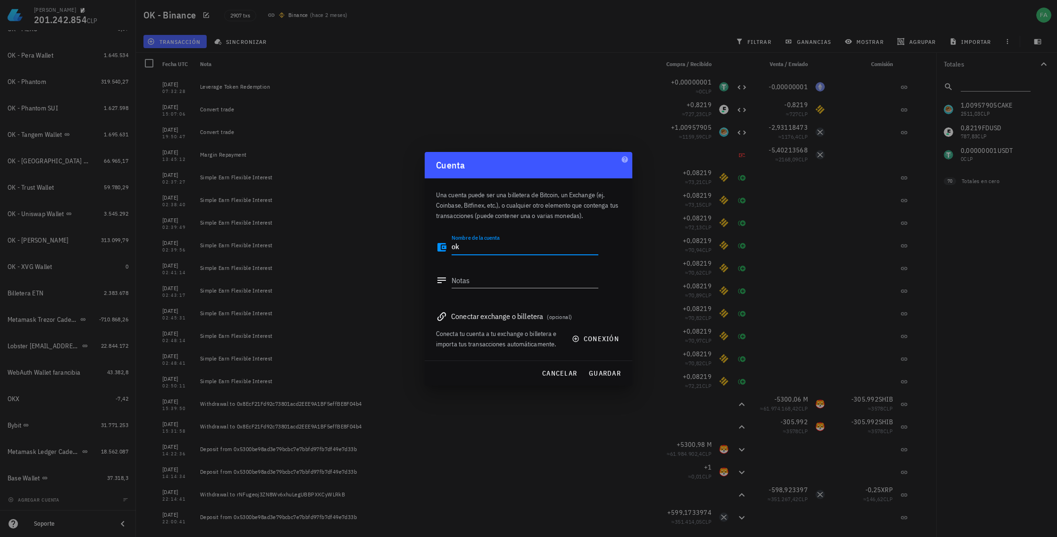
type textarea "o"
type textarea "OK Kraken"
click at [596, 342] on span "conexión" at bounding box center [596, 339] width 45 height 8
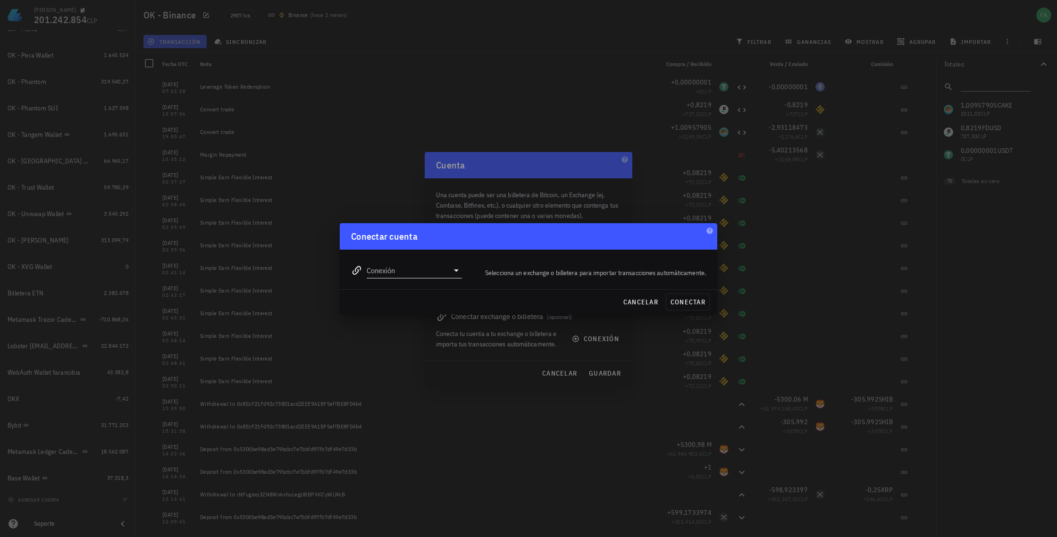
click at [455, 271] on icon at bounding box center [456, 270] width 11 height 11
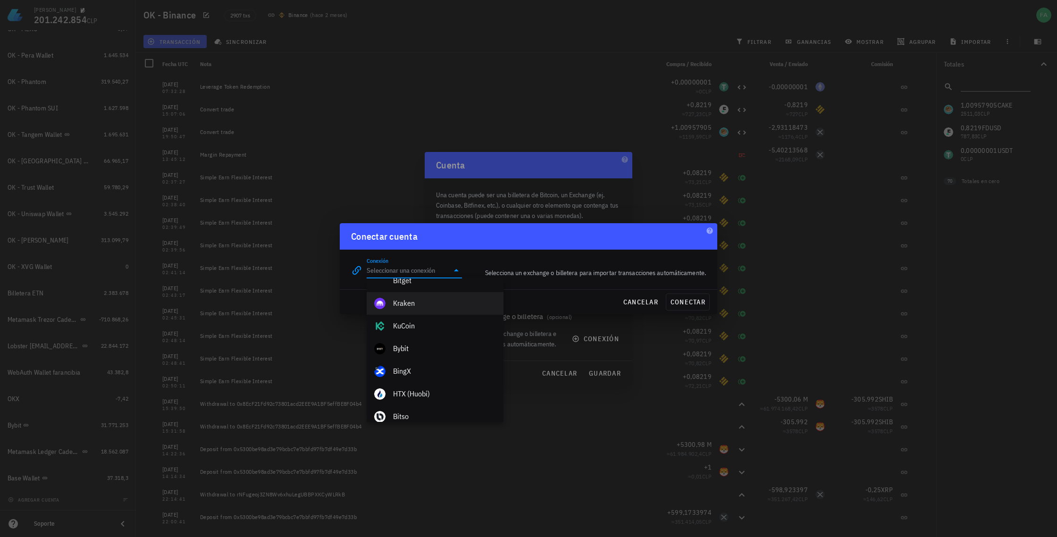
scroll to position [151, 0]
click at [403, 301] on div "Kraken" at bounding box center [444, 300] width 103 height 9
type input "Kraken"
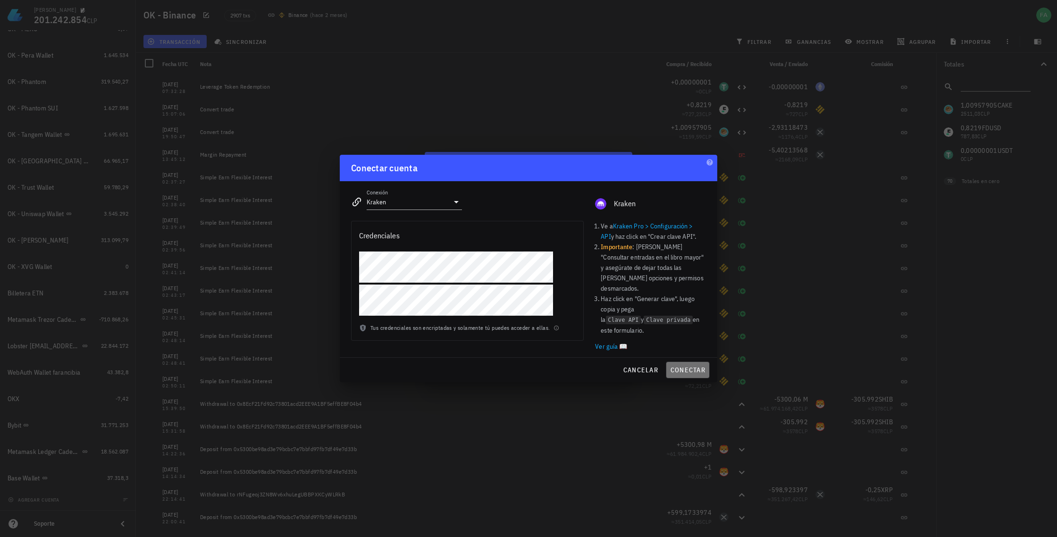
click at [689, 366] on span "conectar" at bounding box center [687, 370] width 35 height 8
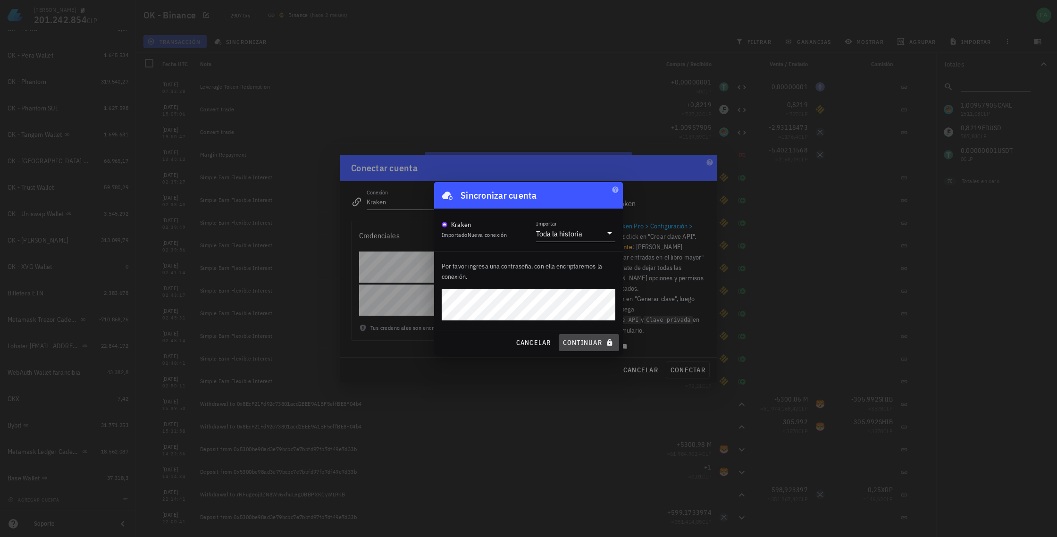
click at [586, 342] on span "continuar" at bounding box center [588, 342] width 53 height 8
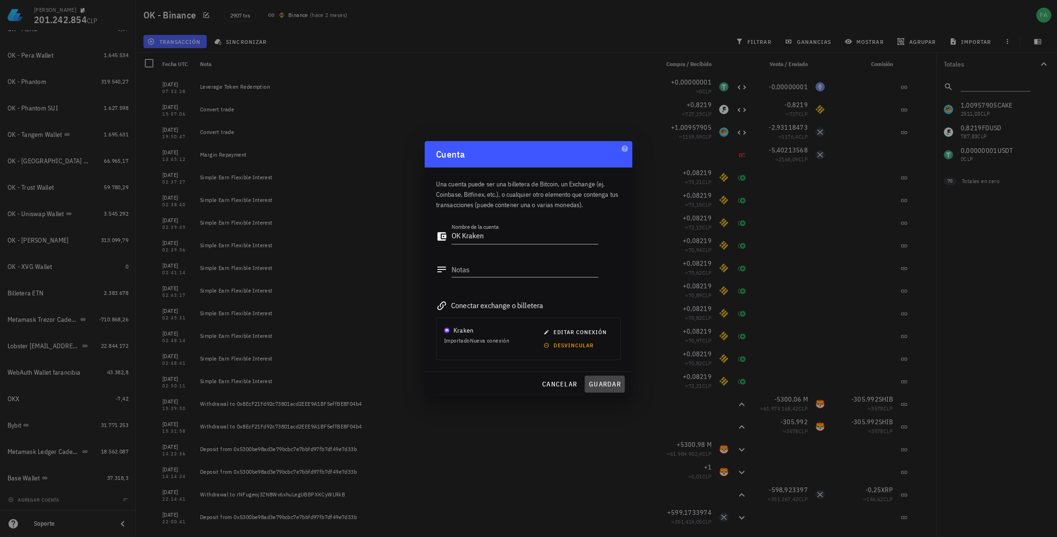
click at [607, 383] on span "guardar" at bounding box center [604, 384] width 33 height 8
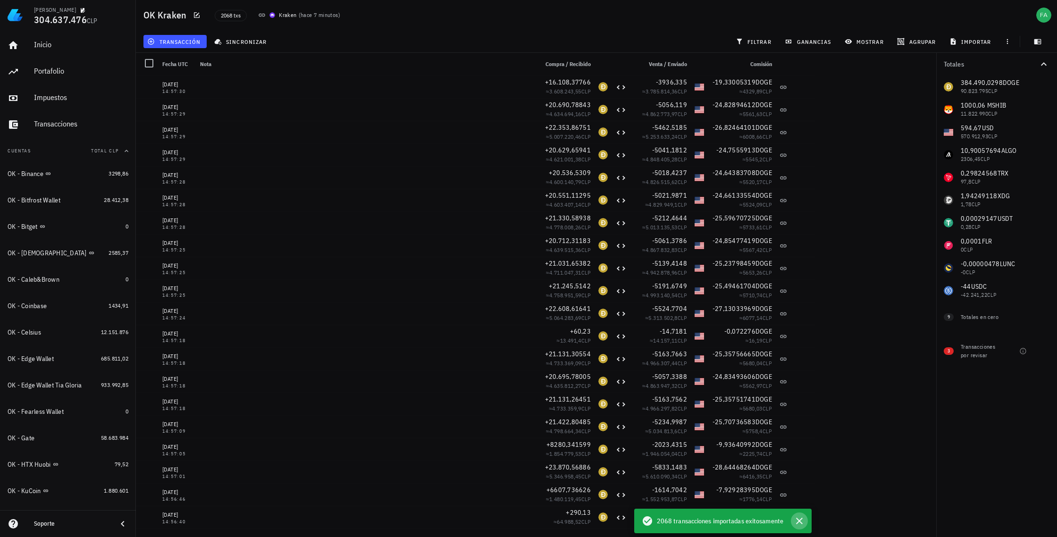
click at [799, 520] on icon "button" at bounding box center [799, 520] width 11 height 11
